Goal: Information Seeking & Learning: Find specific fact

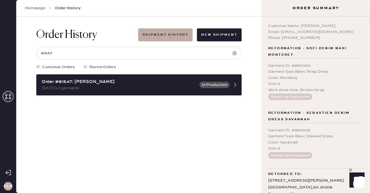
scroll to position [13, 0]
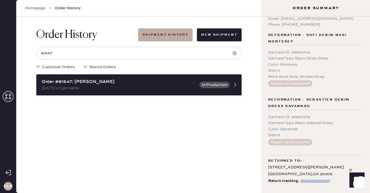
click at [9, 96] on icon at bounding box center [8, 96] width 11 height 11
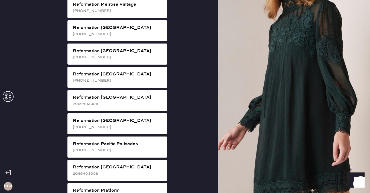
scroll to position [611, 0]
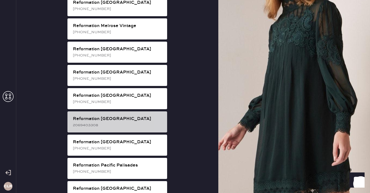
click at [128, 116] on div "Reformation [GEOGRAPHIC_DATA]" at bounding box center [118, 119] width 90 height 6
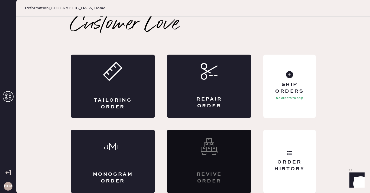
scroll to position [3, 0]
click at [292, 153] on div "Order History" at bounding box center [289, 161] width 52 height 63
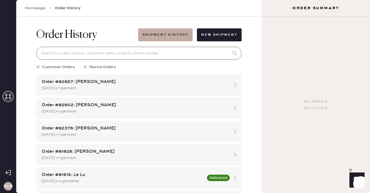
click at [156, 51] on input at bounding box center [138, 53] width 205 height 13
paste input "[PERSON_NAME][EMAIL_ADDRESS][DOMAIN_NAME]"
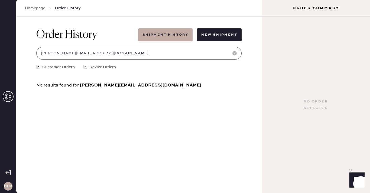
click at [151, 53] on input "[PERSON_NAME][EMAIL_ADDRESS][DOMAIN_NAME]" at bounding box center [138, 53] width 205 height 13
paste input "[EMAIL_ADDRESS][DOMAIN_NAME]"
type input "[EMAIL_ADDRESS][DOMAIN_NAME]"
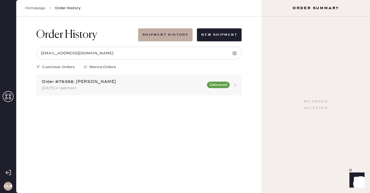
click at [90, 83] on div "Order #79368: [PERSON_NAME]" at bounding box center [123, 82] width 162 height 6
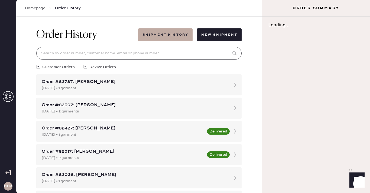
click at [114, 55] on input at bounding box center [138, 53] width 205 height 13
paste input "[EMAIL_ADDRESS][DOMAIN_NAME]"
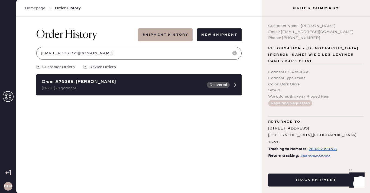
type input "[EMAIL_ADDRESS][DOMAIN_NAME]"
drag, startPoint x: 300, startPoint y: 25, endPoint x: 345, endPoint y: 25, distance: 45.4
click at [345, 25] on div "Customer Name: [PERSON_NAME]" at bounding box center [315, 26] width 95 height 6
copy div "[PERSON_NAME]"
click at [314, 39] on div "Phone: [PHONE_NUMBER]" at bounding box center [315, 38] width 95 height 6
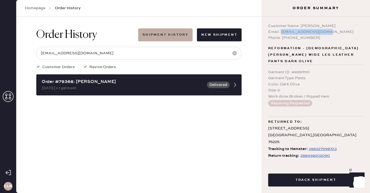
drag, startPoint x: 280, startPoint y: 31, endPoint x: 332, endPoint y: 32, distance: 51.9
click at [332, 32] on div "Email: [EMAIL_ADDRESS][DOMAIN_NAME]" at bounding box center [315, 32] width 95 height 6
copy div "[EMAIL_ADDRESS][DOMAIN_NAME]"
click at [311, 153] on div "288498202090" at bounding box center [314, 156] width 29 height 6
click at [298, 45] on span "Reformation - [DEMOGRAPHIC_DATA][PERSON_NAME] Wide Leg Leather Pants Dark Olive" at bounding box center [315, 54] width 95 height 19
